Goal: Find specific page/section: Find specific page/section

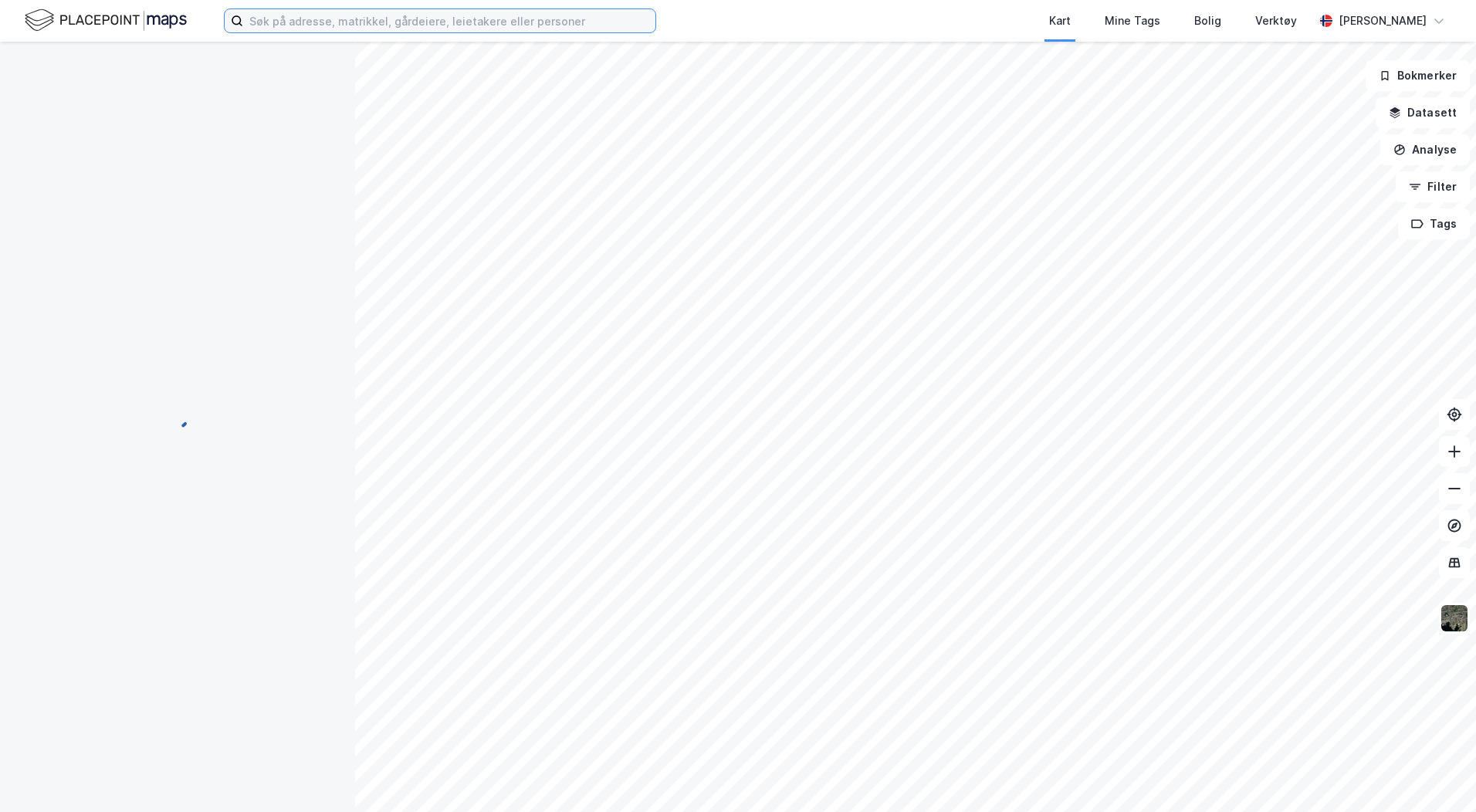
click at [257, 20] on input at bounding box center [449, 20] width 412 height 23
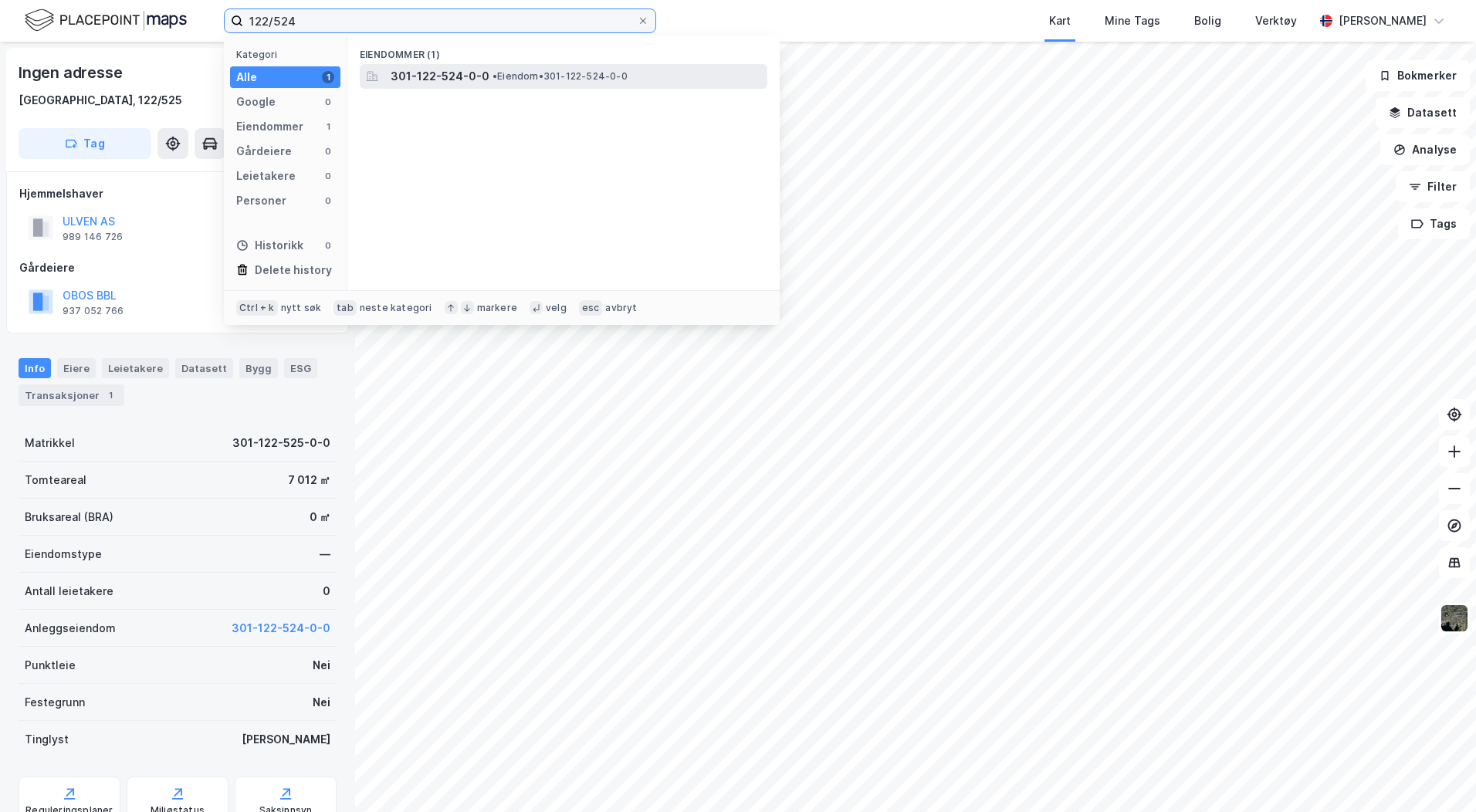
type input "122/524"
click at [417, 79] on span "301-122-524-0-0" at bounding box center [441, 76] width 99 height 19
